Goal: Task Accomplishment & Management: Use online tool/utility

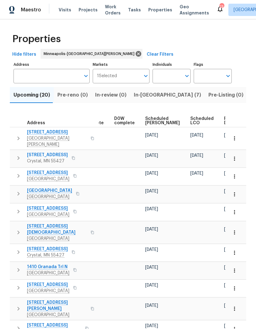
scroll to position [0, 154]
click at [224, 118] on span "Ready Date" at bounding box center [231, 120] width 14 height 9
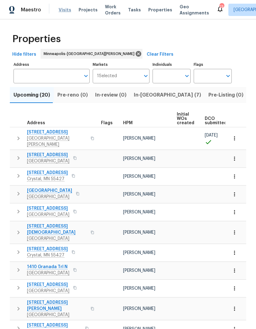
click at [65, 9] on span "Visits" at bounding box center [65, 10] width 13 height 6
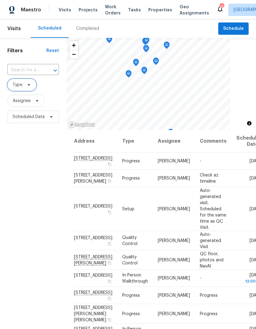
click at [26, 87] on icon at bounding box center [28, 84] width 5 height 5
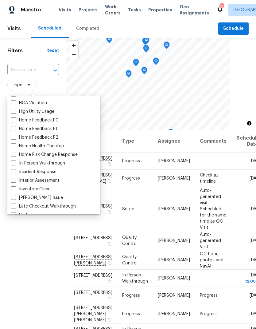
scroll to position [179, 0]
click at [16, 163] on label "In-Person Walkthrough" at bounding box center [38, 163] width 54 height 6
click at [15, 163] on input "In-Person Walkthrough" at bounding box center [13, 162] width 4 height 4
checkbox input "true"
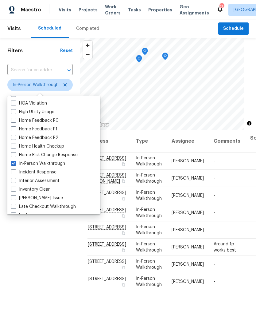
click at [48, 283] on div "Filters Reset ​ In-Person Walkthrough Assignee Scheduled Date" at bounding box center [40, 215] width 80 height 355
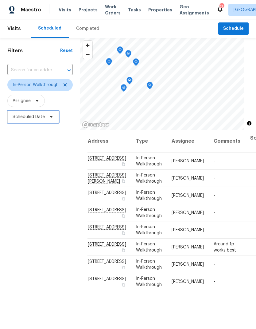
click at [40, 119] on span "Scheduled Date" at bounding box center [29, 117] width 32 height 6
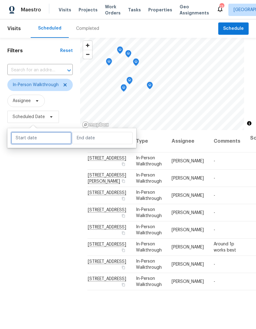
click at [43, 142] on input "text" at bounding box center [41, 138] width 60 height 12
select select "9"
select select "2025"
select select "10"
select select "2025"
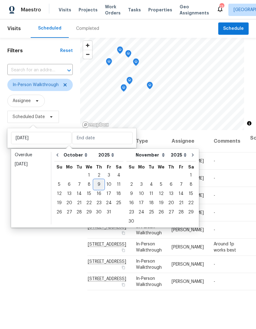
click at [100, 182] on div "9" at bounding box center [99, 184] width 10 height 9
type input "[DATE]"
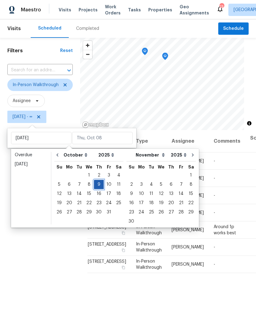
click at [97, 182] on div "9" at bounding box center [99, 184] width 10 height 9
type input "[DATE]"
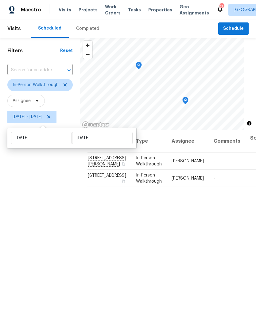
click at [154, 274] on div "Address Type Assignee Comments Scheduled Date ↑ [STREET_ADDRESS][PERSON_NAME] I…" at bounding box center [168, 261] width 176 height 263
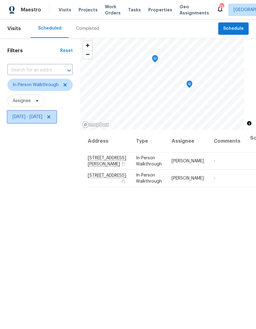
click at [42, 118] on span "[DATE] - [DATE]" at bounding box center [28, 117] width 30 height 6
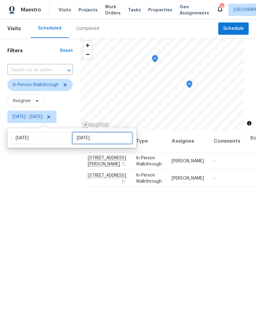
click at [94, 138] on input "[DATE]" at bounding box center [102, 138] width 60 height 12
select select "9"
select select "2025"
select select "10"
select select "2025"
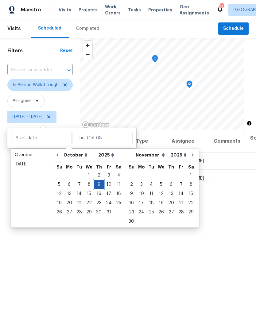
click at [99, 185] on div "9" at bounding box center [99, 184] width 10 height 9
type input "[DATE]"
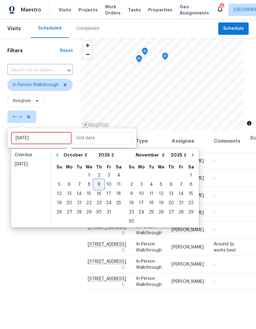
click at [99, 187] on div "9" at bounding box center [99, 184] width 10 height 9
type input "[DATE]"
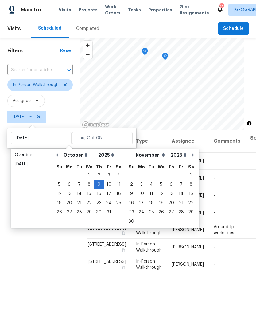
click at [6, 179] on div "Filters Reset ​ In-Person Walkthrough Assignee [DATE] - ∞" at bounding box center [40, 215] width 80 height 355
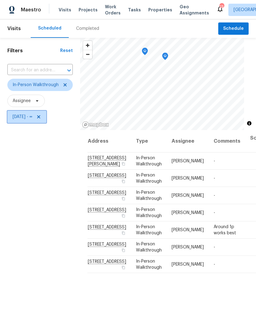
click at [32, 120] on span "[DATE] - ∞" at bounding box center [23, 117] width 20 height 6
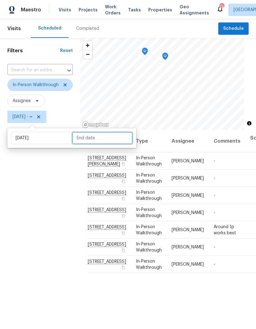
click at [107, 138] on input "text" at bounding box center [102, 138] width 60 height 12
select select "9"
select select "2025"
select select "10"
select select "2025"
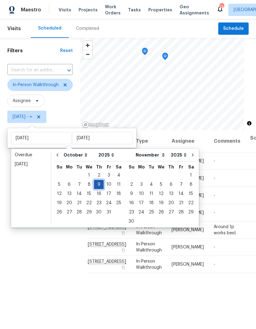
click at [97, 185] on div "9" at bounding box center [99, 184] width 10 height 9
type input "[DATE]"
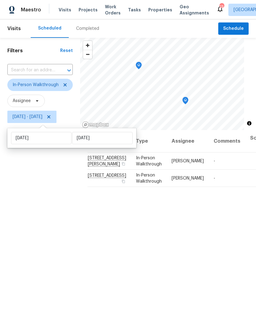
click at [58, 202] on div "Filters Reset ​ In-Person Walkthrough Assignee [DATE] - [DATE]" at bounding box center [40, 215] width 80 height 355
